Goal: Task Accomplishment & Management: Use online tool/utility

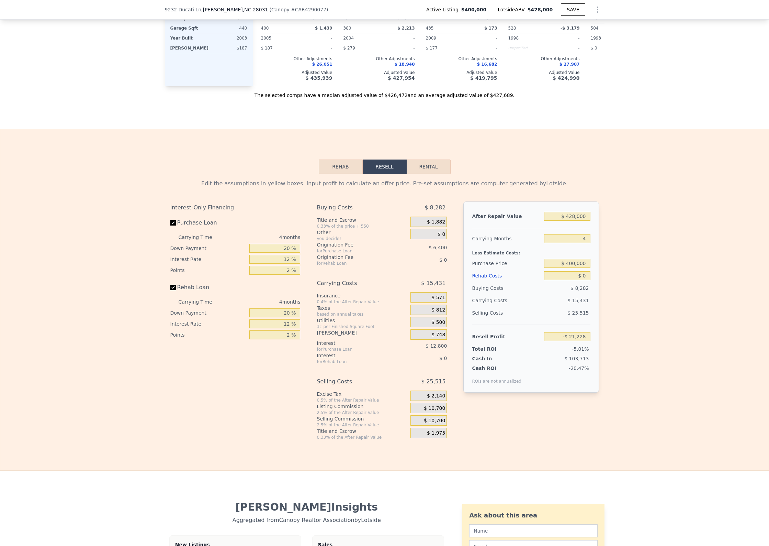
scroll to position [1029, 0]
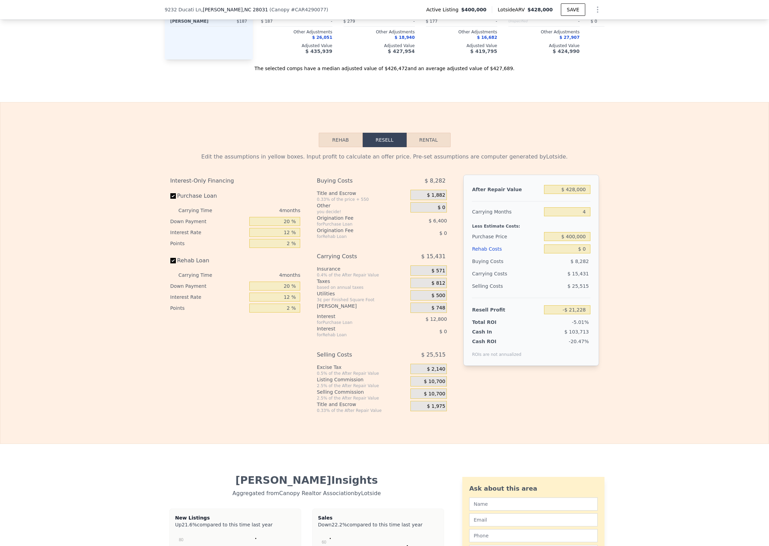
click at [432, 145] on button "Rental" at bounding box center [429, 140] width 44 height 14
select select "30"
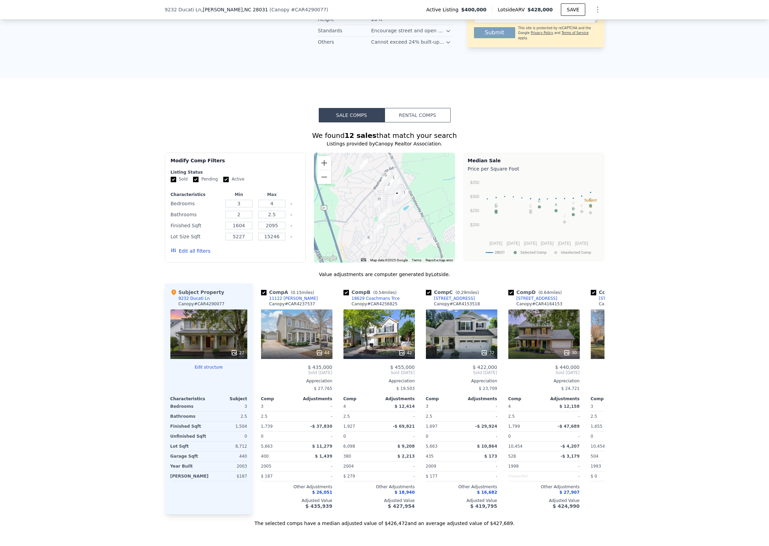
scroll to position [534, 0]
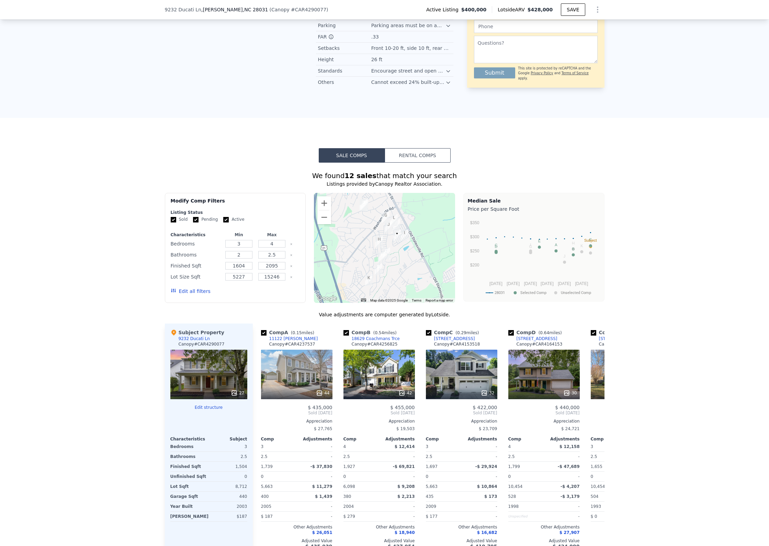
click at [430, 149] on button "Rental Comps" at bounding box center [418, 155] width 66 height 14
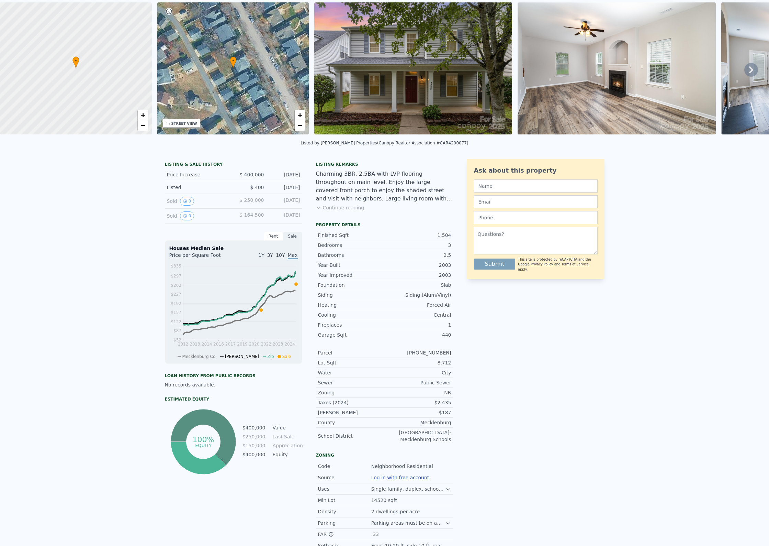
scroll to position [0, 0]
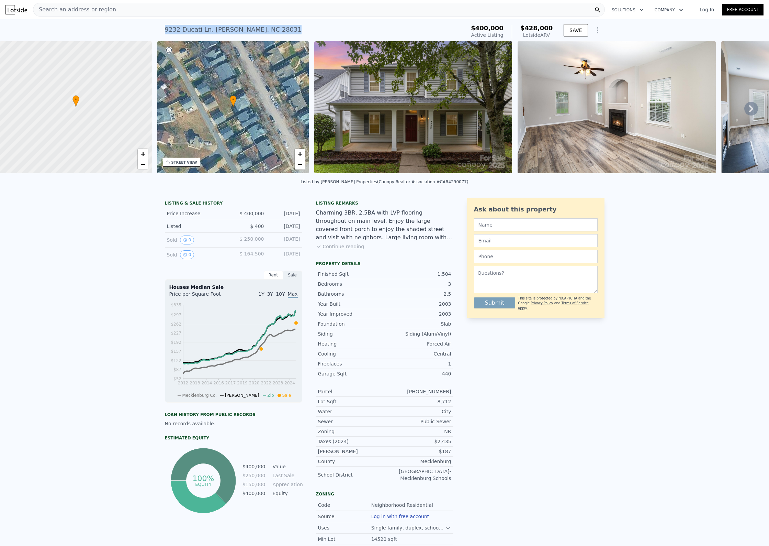
drag, startPoint x: 265, startPoint y: 29, endPoint x: 152, endPoint y: 26, distance: 113.5
click at [152, 26] on div "[STREET_ADDRESS] Active at $400k (~ARV $428k ) $400,000 Active Listing $428,000…" at bounding box center [384, 30] width 769 height 22
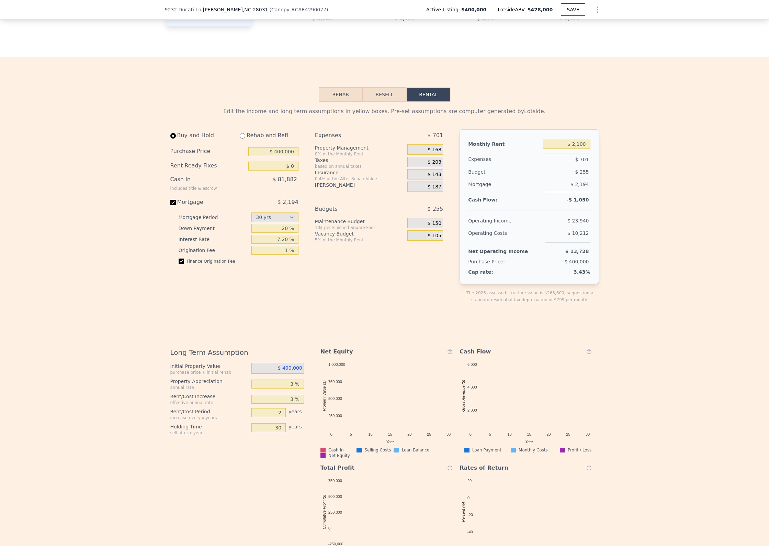
scroll to position [1029, 0]
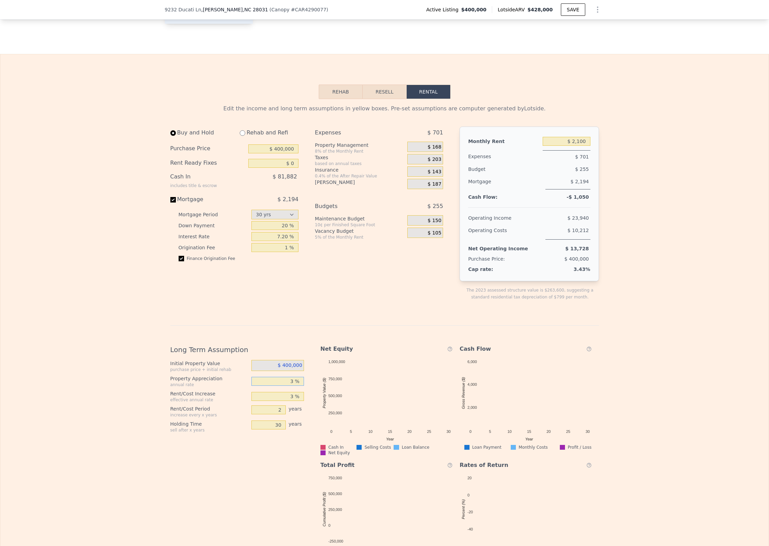
click at [295, 381] on input "3 %" at bounding box center [278, 381] width 53 height 9
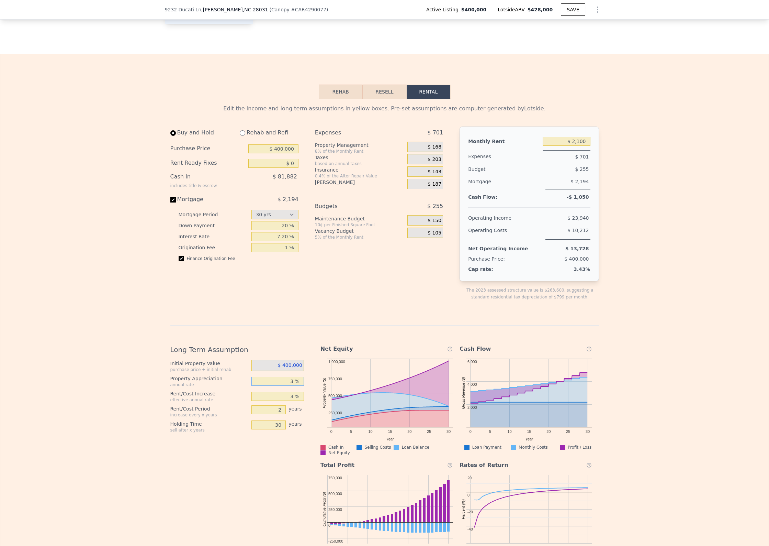
click at [295, 381] on input "3 %" at bounding box center [278, 381] width 53 height 9
type input "5 %"
click at [143, 377] on div "Edit the income and long term assumptions in yellow boxes. Pre-set assumptions …" at bounding box center [384, 332] width 769 height 467
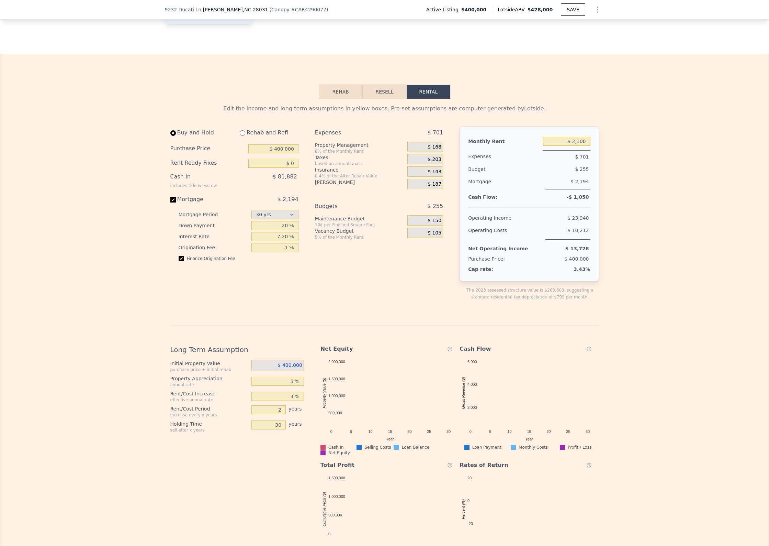
click at [275, 471] on div "Long Term Assumption Initial Property Value purchase price + initial rehab $ 40…" at bounding box center [239, 452] width 139 height 227
click at [207, 9] on span ", [GEOGRAPHIC_DATA]" at bounding box center [234, 9] width 67 height 7
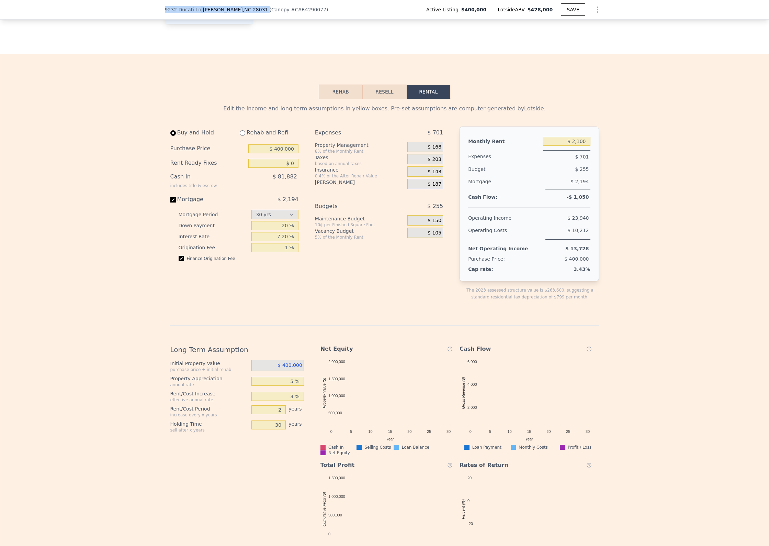
drag, startPoint x: 239, startPoint y: 9, endPoint x: 157, endPoint y: 8, distance: 81.5
click at [157, 8] on div "[STREET_ADDRESS] ( Canopy # CAR4290077 ) Active Listing $400,000 Lotside ARV $4…" at bounding box center [384, 10] width 769 height 20
